Goal: Find specific page/section: Find specific page/section

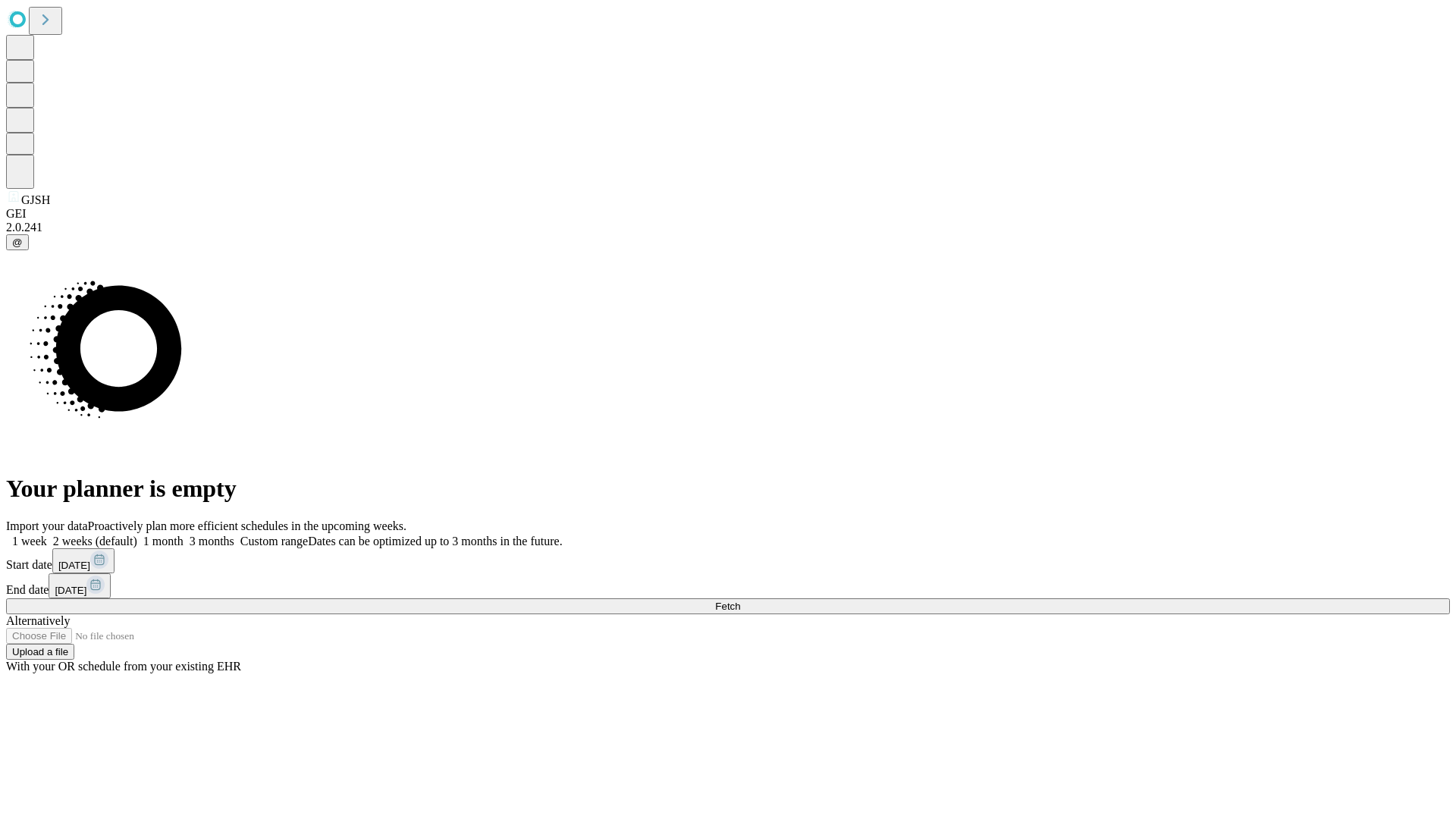
click at [740, 600] on span "Fetch" at bounding box center [728, 606] width 25 height 11
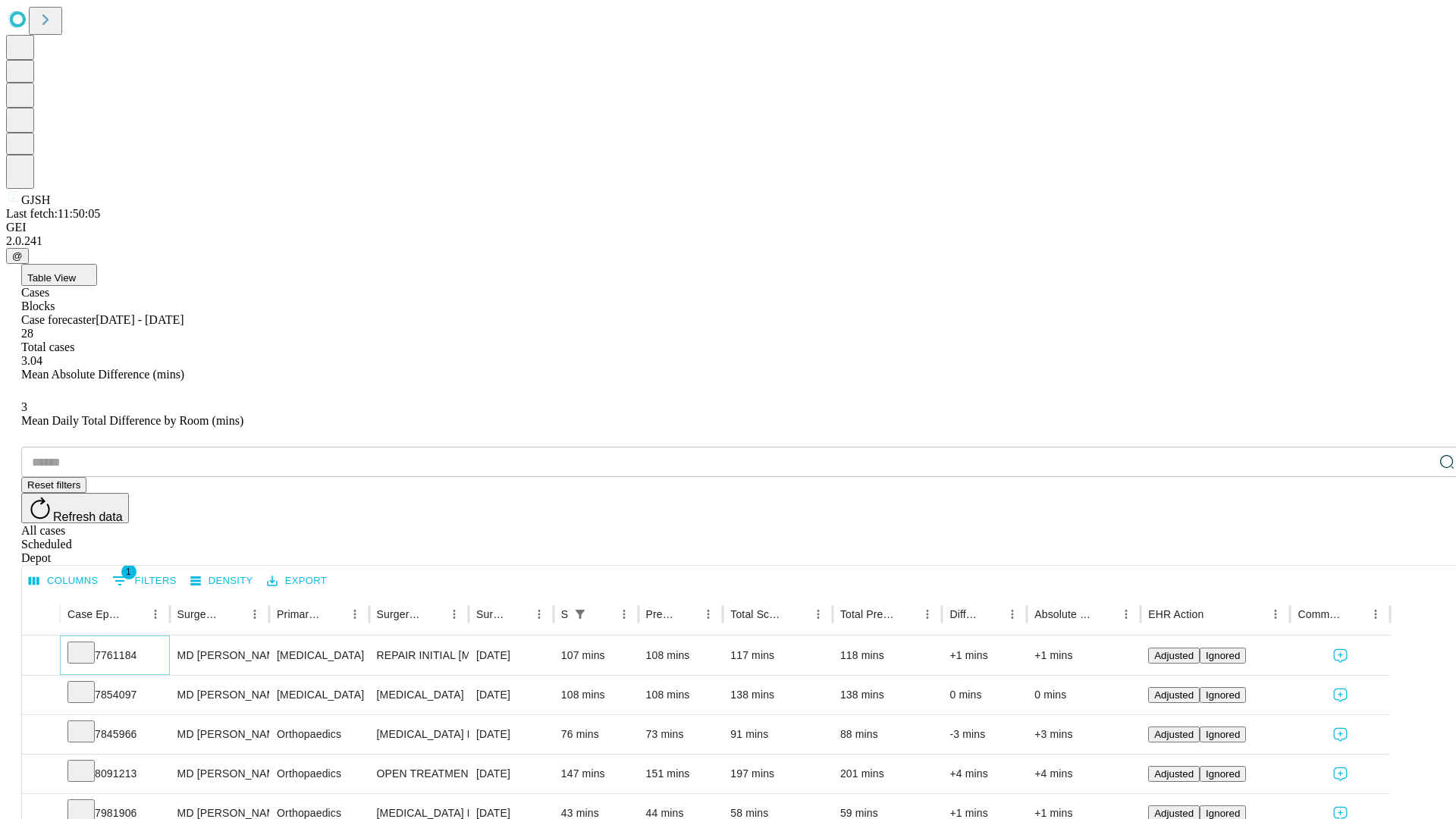
click at [89, 643] on icon at bounding box center [81, 650] width 15 height 15
